Goal: Information Seeking & Learning: Learn about a topic

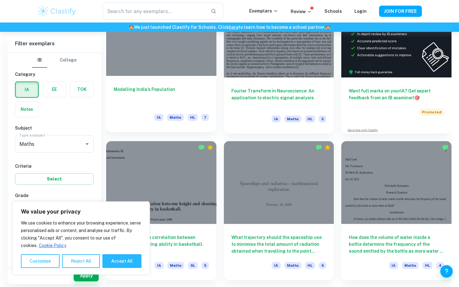
scroll to position [244, 0]
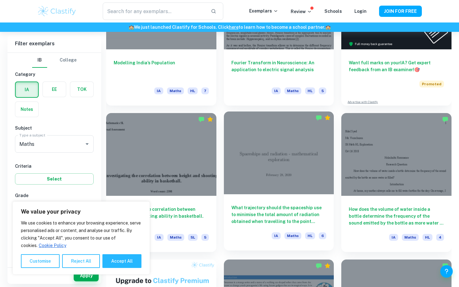
click at [246, 205] on h6 "What trajectory should the spaceship use to minimise the total amount of radiat…" at bounding box center [278, 214] width 95 height 21
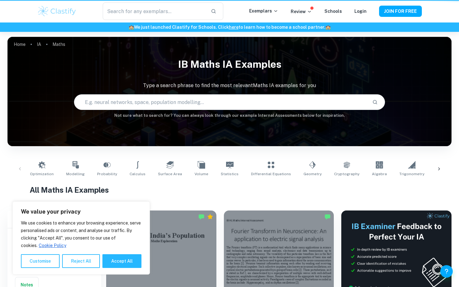
scroll to position [244, 0]
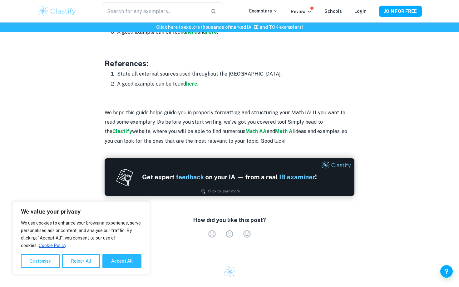
scroll to position [915, 0]
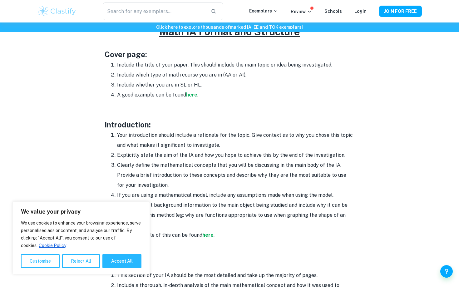
scroll to position [325, 0]
click at [180, 80] on li "Include whether you are in SL or HL." at bounding box center [235, 85] width 237 height 10
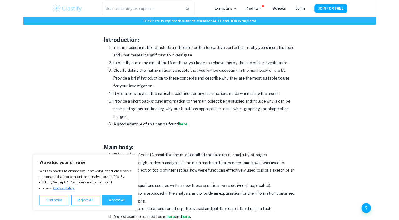
scroll to position [391, 0]
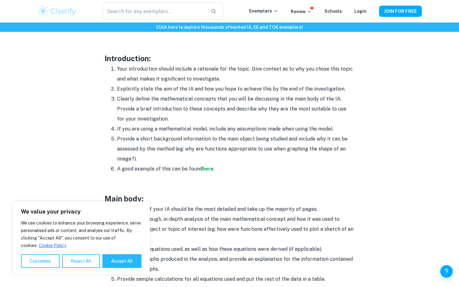
drag, startPoint x: 116, startPoint y: 69, endPoint x: 221, endPoint y: 81, distance: 106.2
click at [221, 81] on li "Your introduction should include a rationale for the topic. Give context as to …" at bounding box center [235, 74] width 237 height 20
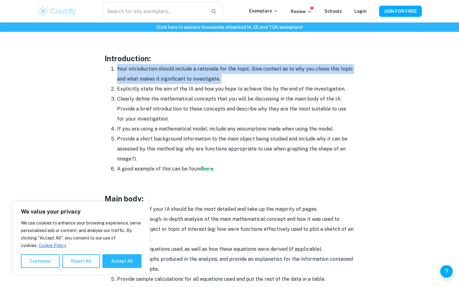
drag, startPoint x: 221, startPoint y: 81, endPoint x: 115, endPoint y: 66, distance: 106.9
click at [117, 66] on li "Your introduction should include a rationale for the topic. Give context as to …" at bounding box center [235, 74] width 237 height 20
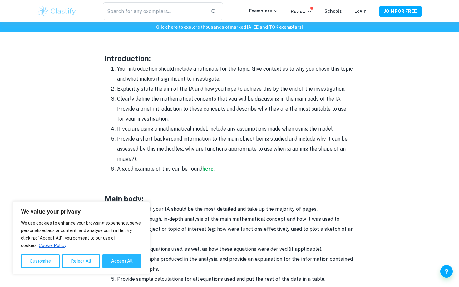
drag, startPoint x: 115, startPoint y: 66, endPoint x: 254, endPoint y: 73, distance: 139.2
click at [254, 73] on li "Your introduction should include a rationale for the topic. Give context as to …" at bounding box center [235, 74] width 237 height 20
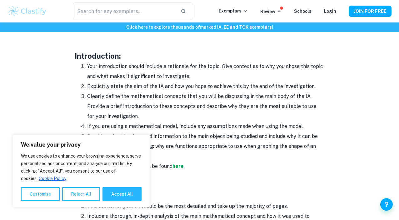
click at [207, 97] on li "Clearly define the mathematical concepts that you will be discussing in the mai…" at bounding box center [205, 107] width 237 height 30
click at [151, 116] on li "Clearly define the mathematical concepts that you will be discussing in the mai…" at bounding box center [205, 107] width 237 height 30
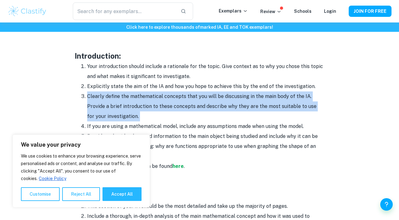
drag, startPoint x: 151, startPoint y: 116, endPoint x: 81, endPoint y: 94, distance: 73.3
click at [87, 94] on li "Clearly define the mathematical concepts that you will be discussing in the mai…" at bounding box center [205, 107] width 237 height 30
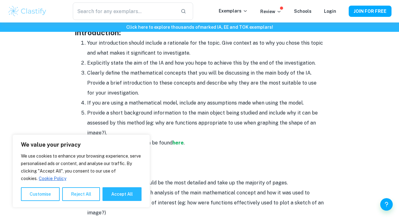
scroll to position [420, 0]
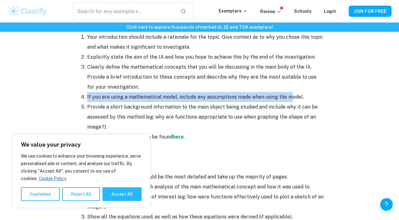
drag, startPoint x: 84, startPoint y: 96, endPoint x: 288, endPoint y: 97, distance: 204.6
click at [288, 97] on li "If you are using a mathematical model, include any assumptions made when using …" at bounding box center [205, 97] width 237 height 10
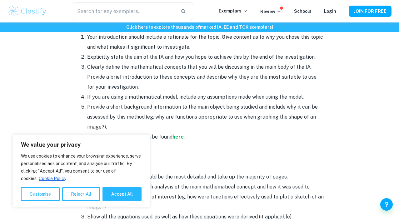
click at [237, 106] on li "Provide a short background information to the main object being studied and inc…" at bounding box center [205, 117] width 237 height 30
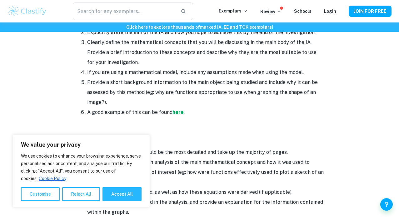
scroll to position [449, 0]
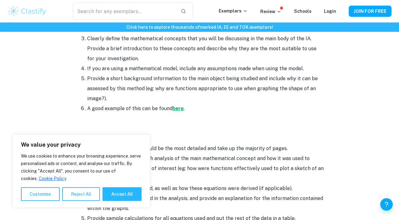
click at [175, 110] on strong "here" at bounding box center [177, 109] width 11 height 6
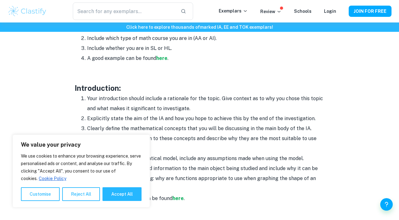
scroll to position [361, 0]
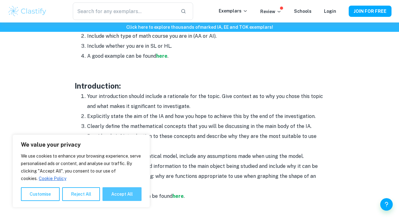
click at [129, 195] on button "Accept All" at bounding box center [121, 194] width 39 height 14
checkbox input "true"
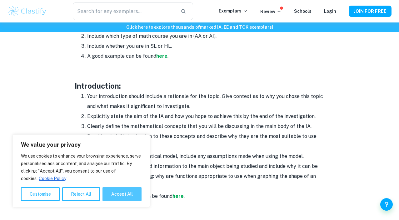
checkbox input "true"
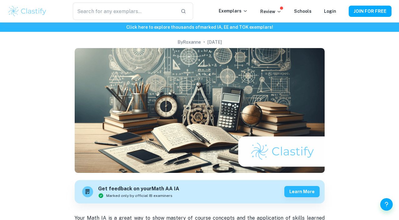
scroll to position [0, 0]
